Goal: Task Accomplishment & Management: Manage account settings

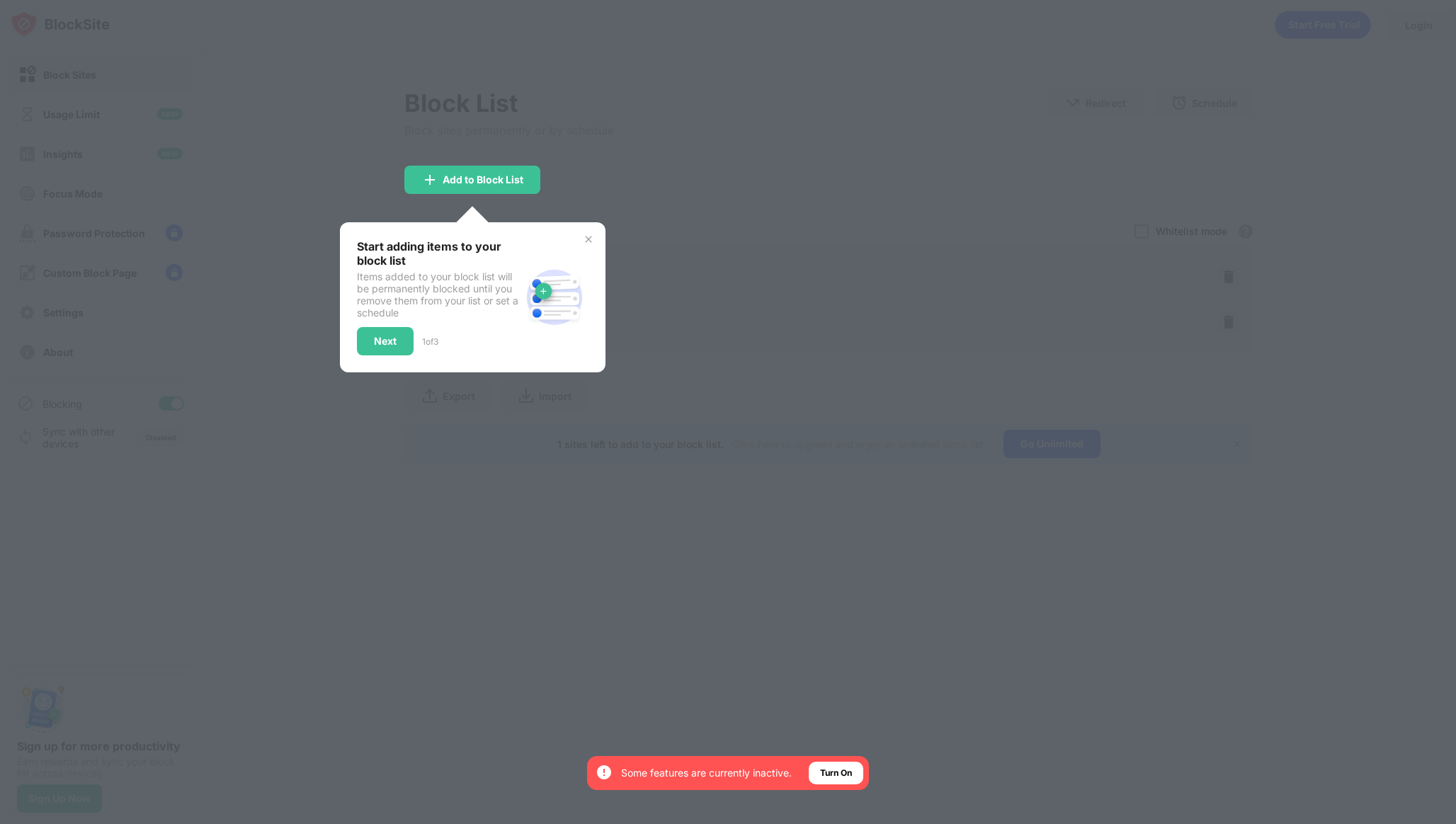
drag, startPoint x: 742, startPoint y: 180, endPoint x: 884, endPoint y: 167, distance: 142.6
click at [745, 179] on div at bounding box center [728, 412] width 1456 height 824
click at [1351, 98] on div at bounding box center [728, 412] width 1456 height 824
click at [589, 242] on img at bounding box center [588, 239] width 11 height 11
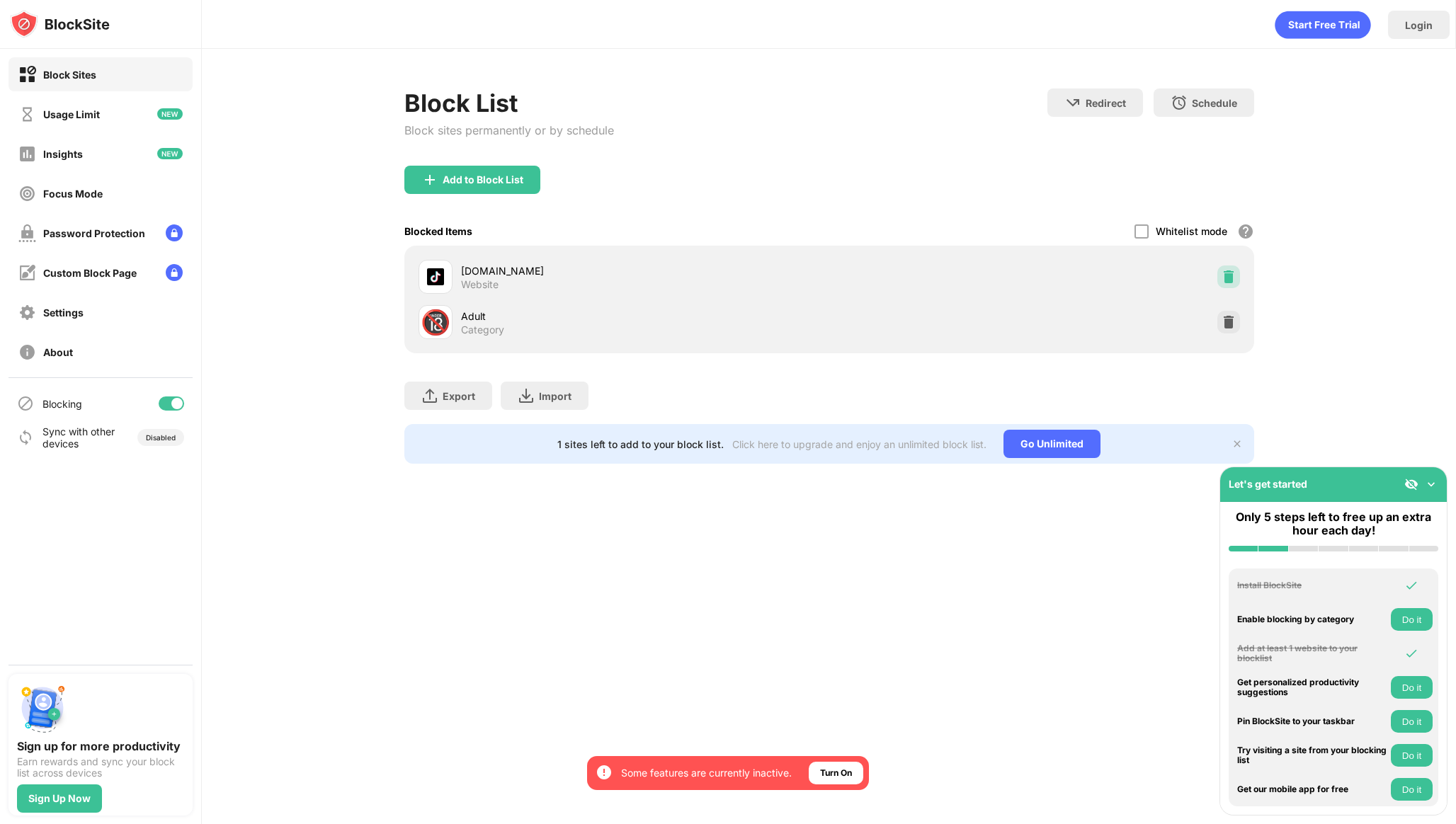
click at [1231, 278] on img at bounding box center [1228, 277] width 14 height 14
